Goal: Use online tool/utility: Utilize a website feature to perform a specific function

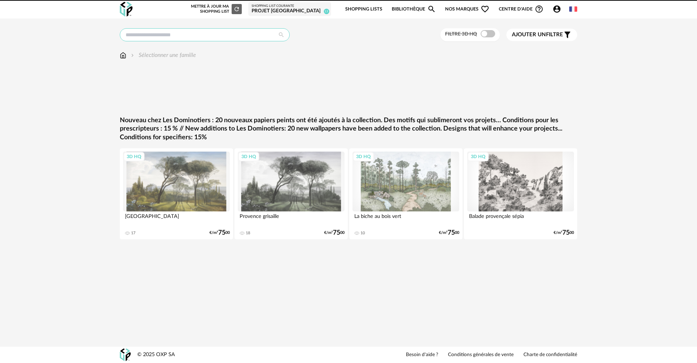
click at [168, 36] on input "text" at bounding box center [205, 34] width 170 height 13
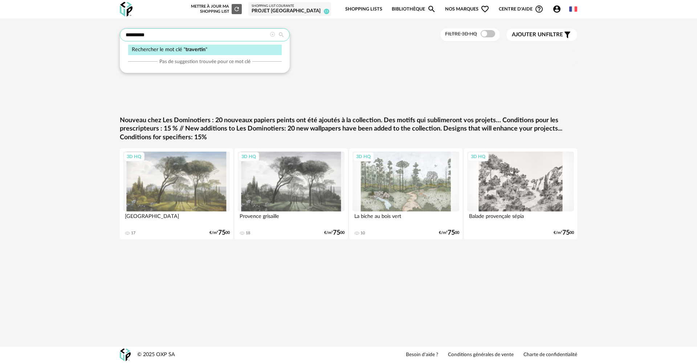
type input "*********"
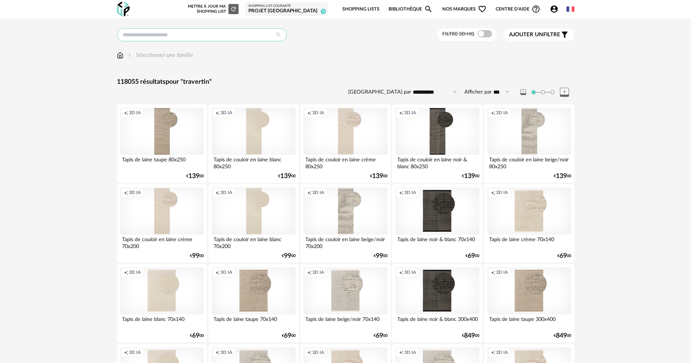
type input "*********"
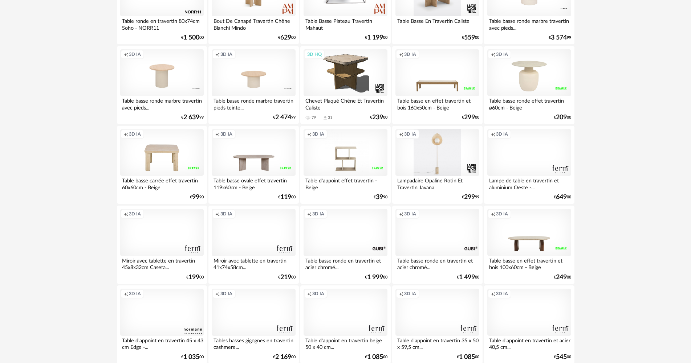
scroll to position [1387, 0]
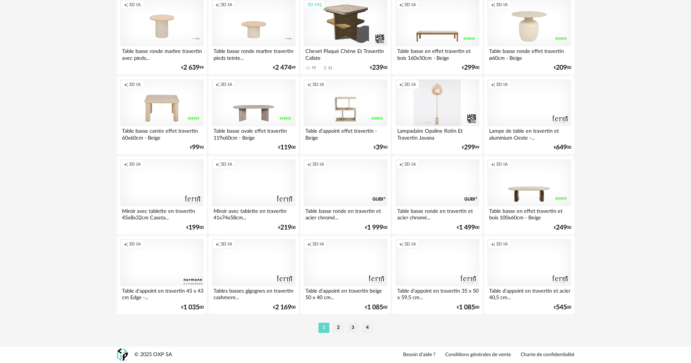
click at [332, 326] on ul "1 2 3 4" at bounding box center [346, 328] width 58 height 10
click at [336, 327] on li "2" at bounding box center [338, 328] width 11 height 10
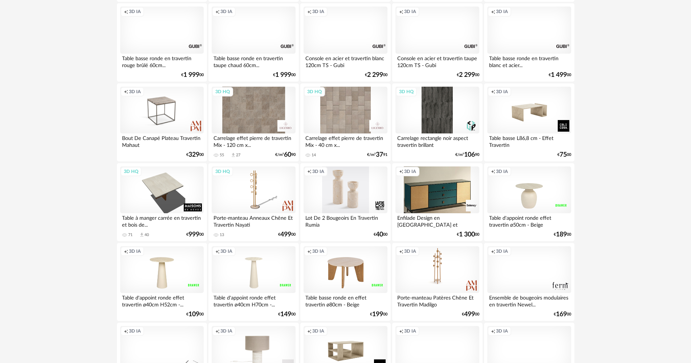
scroll to position [254, 0]
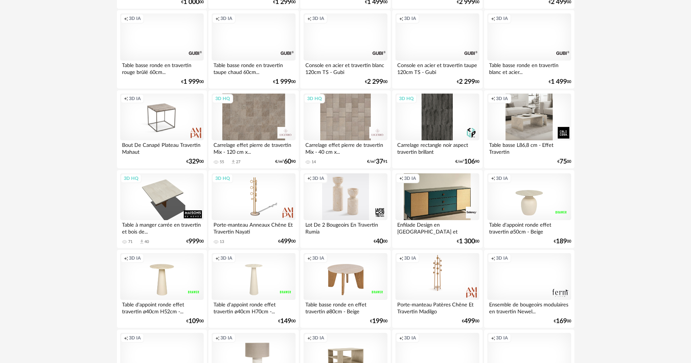
click at [531, 119] on div "Creation icon 3D IA" at bounding box center [529, 117] width 84 height 47
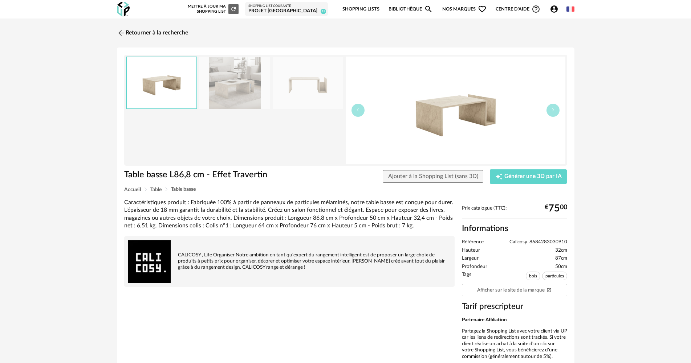
click at [220, 86] on img at bounding box center [234, 83] width 70 height 52
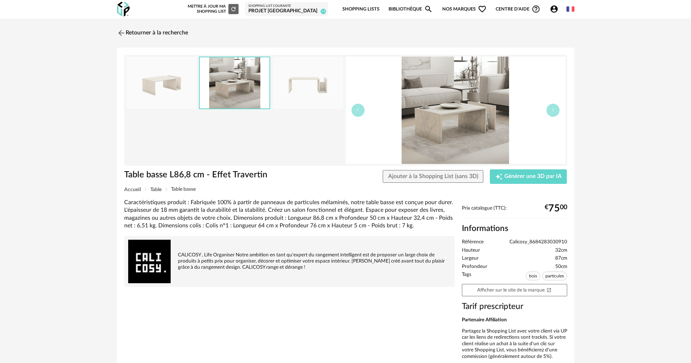
click at [192, 86] on img at bounding box center [161, 83] width 70 height 52
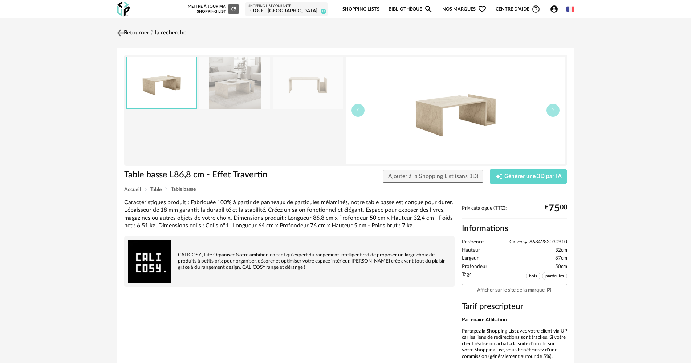
click at [127, 33] on link "Retourner à la recherche" at bounding box center [150, 33] width 71 height 16
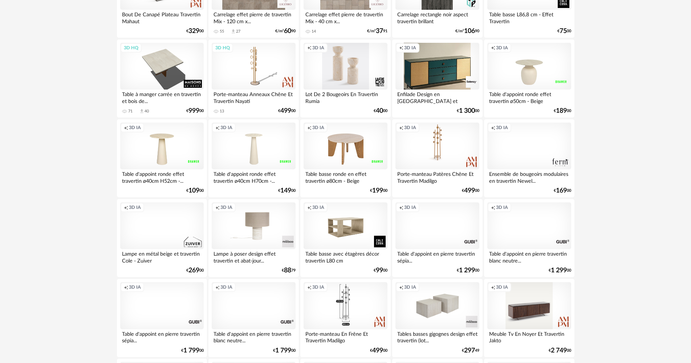
scroll to position [508, 0]
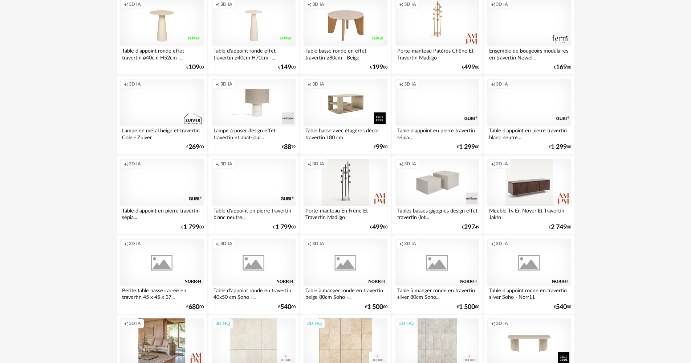
click at [177, 113] on div "Creation icon 3D IA" at bounding box center [162, 102] width 84 height 47
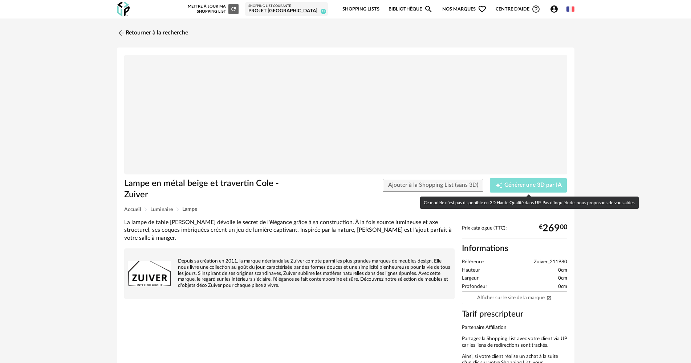
click at [523, 179] on button "Creation icon Générer une 3D par IA" at bounding box center [528, 185] width 77 height 15
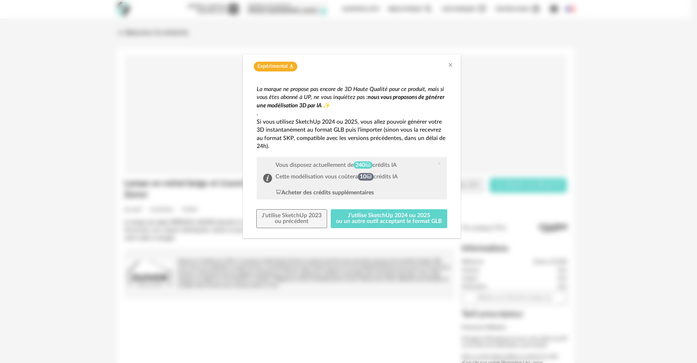
click at [382, 197] on div "La marque ne propose pas encore de 3D Haute Qualité pour ce produit, mais si vo…" at bounding box center [352, 156] width 190 height 143
click at [384, 210] on button "J'utilise SketchUp 2024 ou 2025 ou un autre outil acceptant le format GLB" at bounding box center [389, 219] width 117 height 19
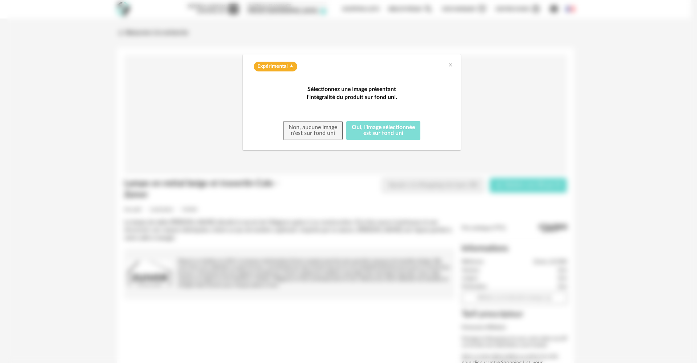
click at [370, 140] on button "Oui, l'image sélectionnée est sur fond uni" at bounding box center [383, 130] width 74 height 19
